Goal: Find specific page/section: Find specific page/section

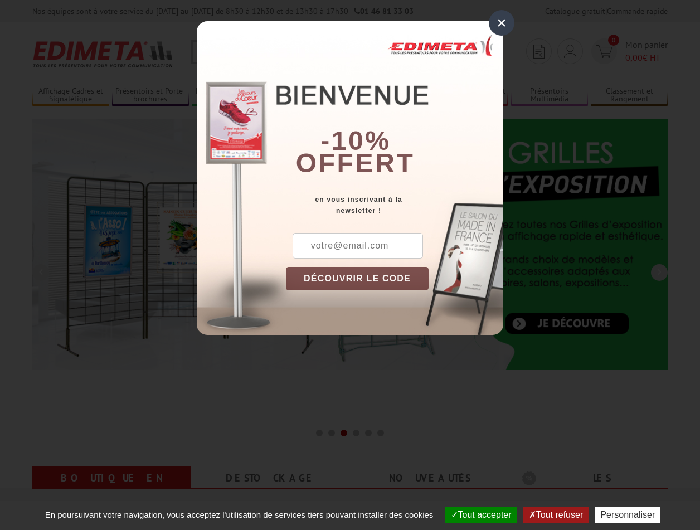
click at [476, 514] on button "Tout accepter" at bounding box center [481, 515] width 72 height 16
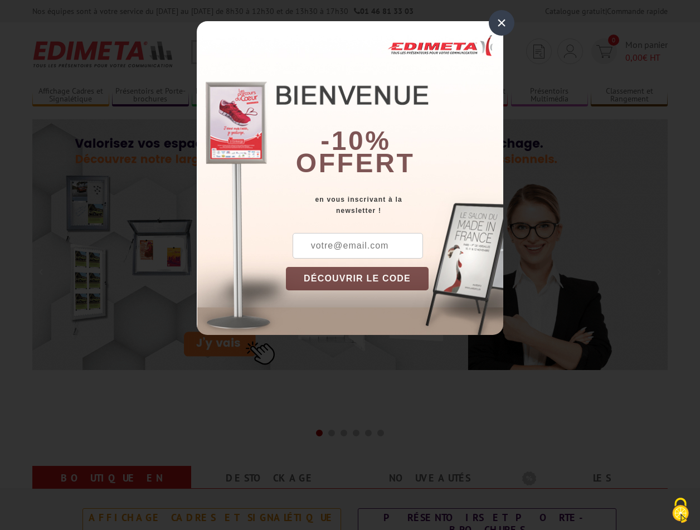
click at [502, 22] on div "×" at bounding box center [502, 23] width 26 height 26
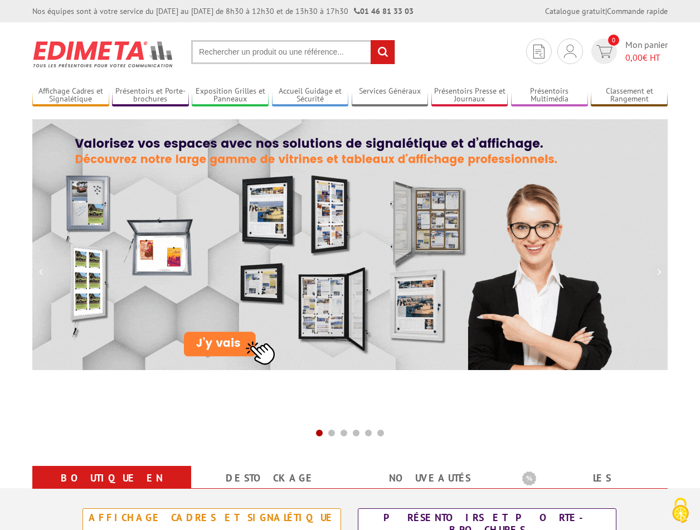
click at [0, 0] on div "Nos équipes sont à votre service du lundi au vendredi de 8h30 à 12h30 et de 13h…" at bounding box center [350, 11] width 700 height 22
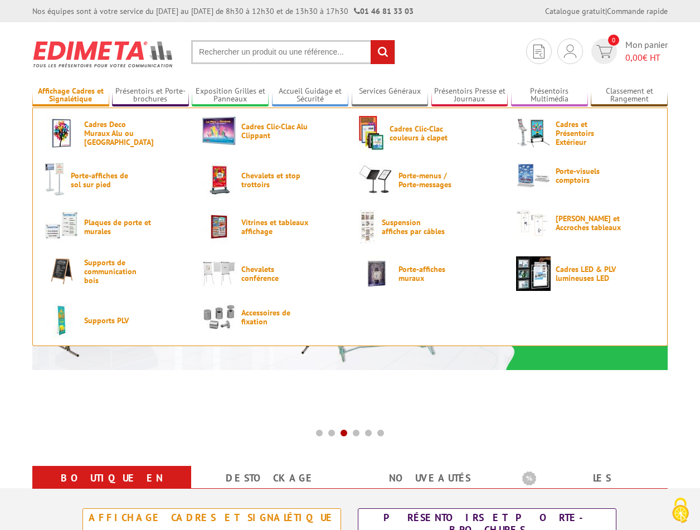
click at [70, 95] on link "Affichage Cadres et Signalétique" at bounding box center [70, 95] width 77 height 18
